Goal: Information Seeking & Learning: Learn about a topic

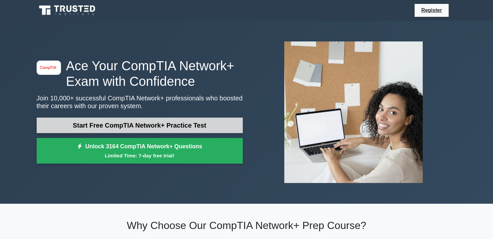
click at [97, 126] on link "Start Free CompTIA Network+ Practice Test" at bounding box center [140, 126] width 206 height 16
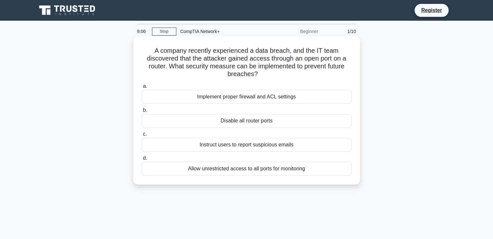
click at [205, 171] on div "Allow unrestricted access to all ports for monitoring" at bounding box center [247, 169] width 210 height 14
click at [142, 160] on input "d. Allow unrestricted access to all ports for monitoring" at bounding box center [142, 158] width 0 height 4
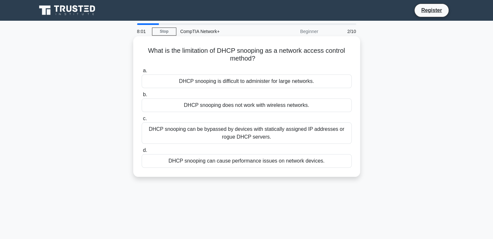
click at [273, 131] on div "DHCP snooping can be bypassed by devices with statically assigned IP addresses …" at bounding box center [247, 132] width 210 height 21
click at [142, 121] on input "c. DHCP snooping can be bypassed by devices with statically assigned IP address…" at bounding box center [142, 119] width 0 height 4
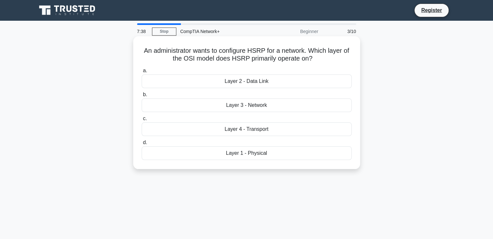
click at [260, 83] on div "Layer 2 - Data Link" at bounding box center [247, 82] width 210 height 14
click at [142, 73] on input "a. Layer 2 - Data Link" at bounding box center [142, 71] width 0 height 4
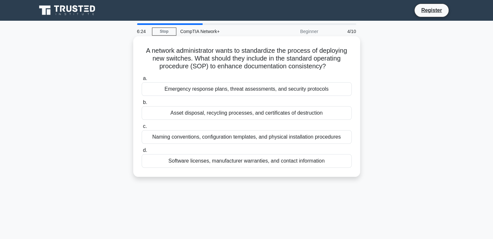
click at [213, 138] on div "Naming conventions, configuration templates, and physical installation procedur…" at bounding box center [247, 137] width 210 height 14
click at [142, 129] on input "c. Naming conventions, configuration templates, and physical installation proce…" at bounding box center [142, 126] width 0 height 4
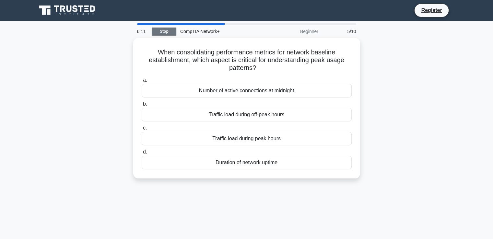
click at [159, 33] on link "Stop" at bounding box center [164, 32] width 24 height 8
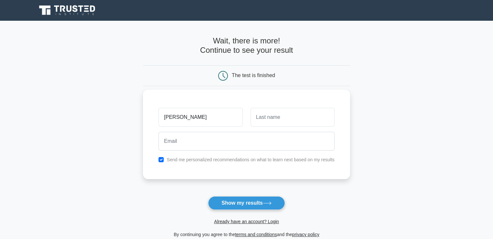
type input "[PERSON_NAME]"
click at [262, 120] on input "text" at bounding box center [292, 117] width 84 height 19
type input "veesam"
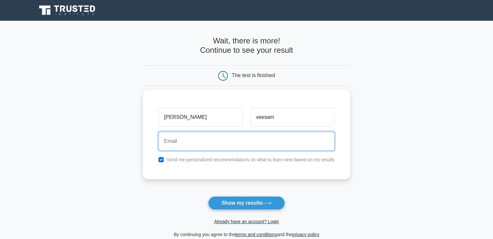
click at [262, 138] on input "email" at bounding box center [246, 141] width 176 height 19
type input "[EMAIL_ADDRESS][DOMAIN_NAME]"
click at [208, 196] on button "Show my results" at bounding box center [246, 203] width 76 height 14
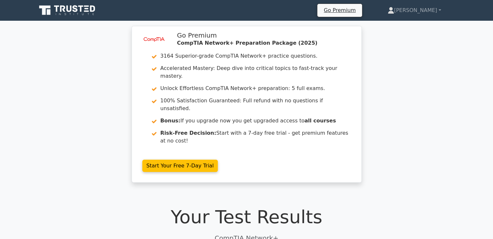
click at [218, 160] on link "Start Your Free 7-Day Trial" at bounding box center [180, 166] width 76 height 12
